Goal: Task Accomplishment & Management: Manage account settings

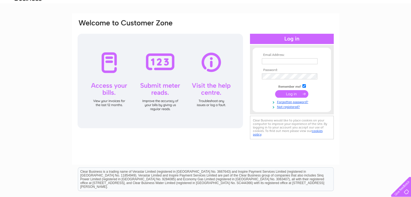
drag, startPoint x: 0, startPoint y: 0, endPoint x: 266, endPoint y: 62, distance: 272.7
click at [266, 62] on input "text" at bounding box center [290, 61] width 56 height 6
type input "fran@orkneytv.co.uk"
click at [292, 94] on input "submit" at bounding box center [291, 94] width 33 height 8
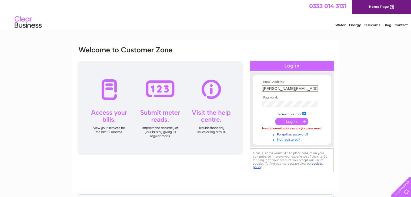
click at [284, 89] on input "fran@orkneytv.co.uk" at bounding box center [290, 88] width 56 height 6
click at [297, 88] on input "fran@otv.co.uk" at bounding box center [290, 88] width 56 height 6
click at [275, 88] on input "fran@otv.co.uk" at bounding box center [290, 88] width 56 height 6
click at [287, 88] on input "fran@orkneytv.co.uk" at bounding box center [290, 88] width 56 height 6
type input "fran@orkneyte.co.uk"
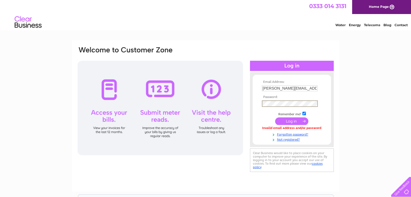
click at [293, 121] on input "submit" at bounding box center [291, 121] width 33 height 8
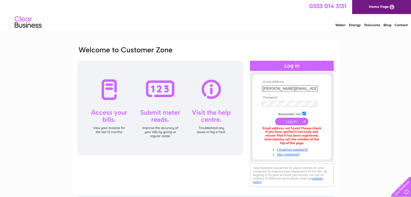
click at [287, 88] on input "fran@orkneyte.co.uk" at bounding box center [290, 88] width 56 height 6
type input "fran@orkneytv.co.uk"
click at [256, 107] on form "Email Address: fran@orkneytv.co.uk Password:" at bounding box center [291, 118] width 78 height 76
click at [292, 120] on input "submit" at bounding box center [291, 121] width 33 height 8
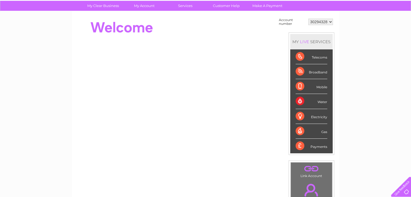
scroll to position [54, 0]
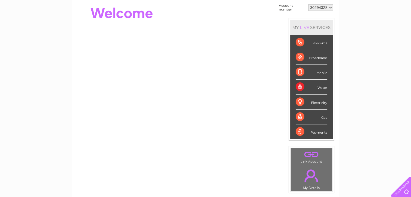
click at [321, 86] on div "Water" at bounding box center [311, 87] width 32 height 15
click at [300, 87] on div "Water" at bounding box center [311, 87] width 32 height 15
click at [300, 86] on div "Water" at bounding box center [311, 87] width 32 height 15
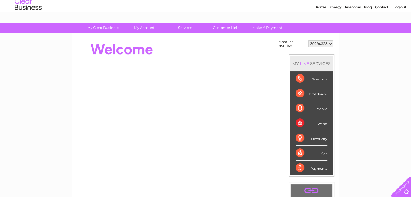
scroll to position [0, 0]
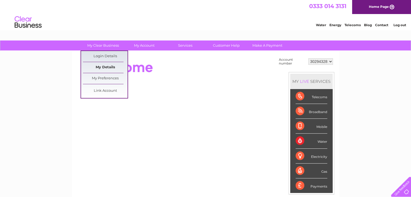
click at [101, 65] on link "My Details" at bounding box center [105, 67] width 45 height 11
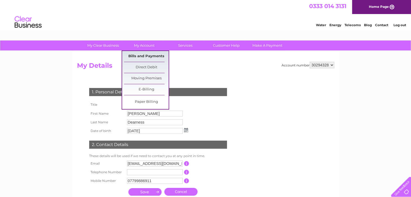
click at [145, 54] on link "Bills and Payments" at bounding box center [146, 56] width 45 height 11
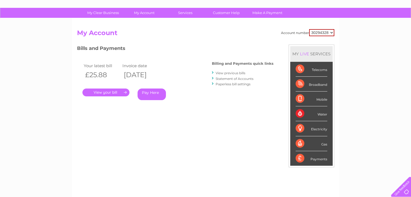
scroll to position [27, 0]
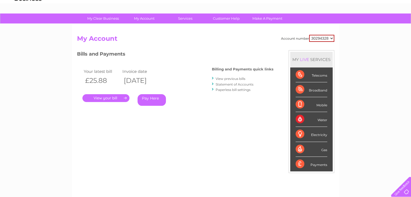
click at [104, 99] on link "." at bounding box center [105, 98] width 47 height 8
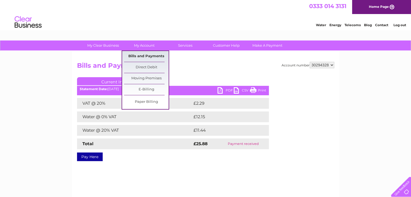
click at [143, 55] on link "Bills and Payments" at bounding box center [146, 56] width 45 height 11
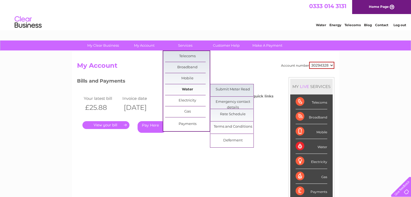
click at [193, 88] on link "Water" at bounding box center [187, 89] width 45 height 11
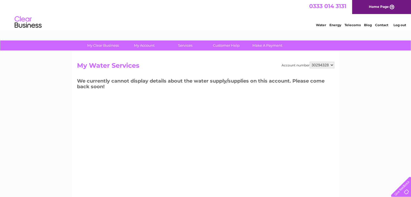
click at [321, 24] on link "Water" at bounding box center [321, 25] width 10 height 4
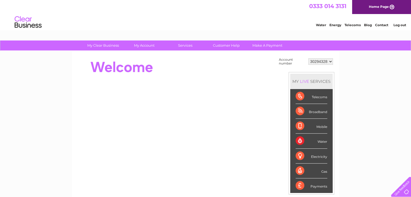
click at [401, 25] on link "Log out" at bounding box center [399, 25] width 13 height 4
